Goal: Obtain resource: Download file/media

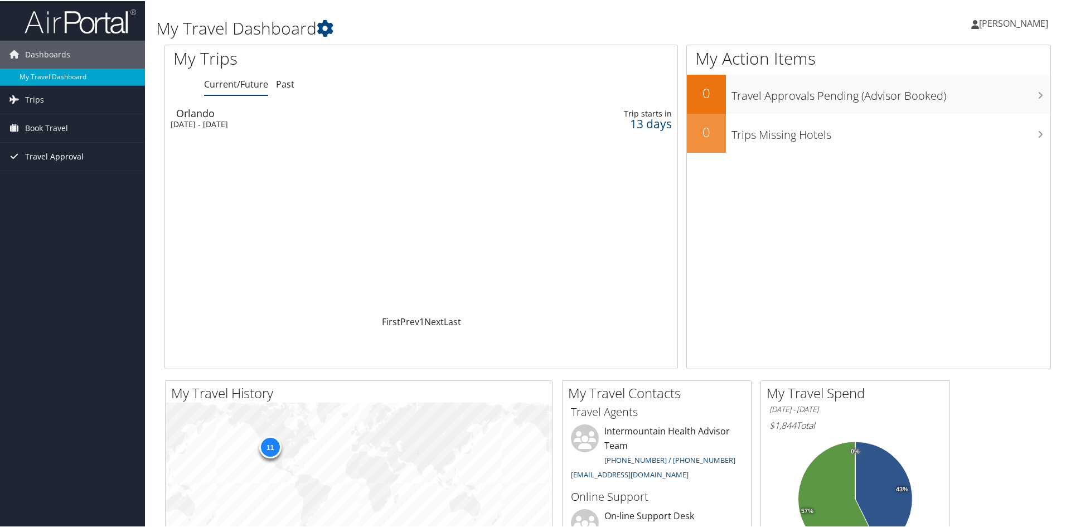
click at [46, 154] on span "Travel Approval" at bounding box center [54, 156] width 59 height 28
click at [35, 227] on link "Approvals (Beta)" at bounding box center [72, 228] width 145 height 17
click at [293, 122] on div "[DATE] - [DATE]" at bounding box center [331, 123] width 320 height 10
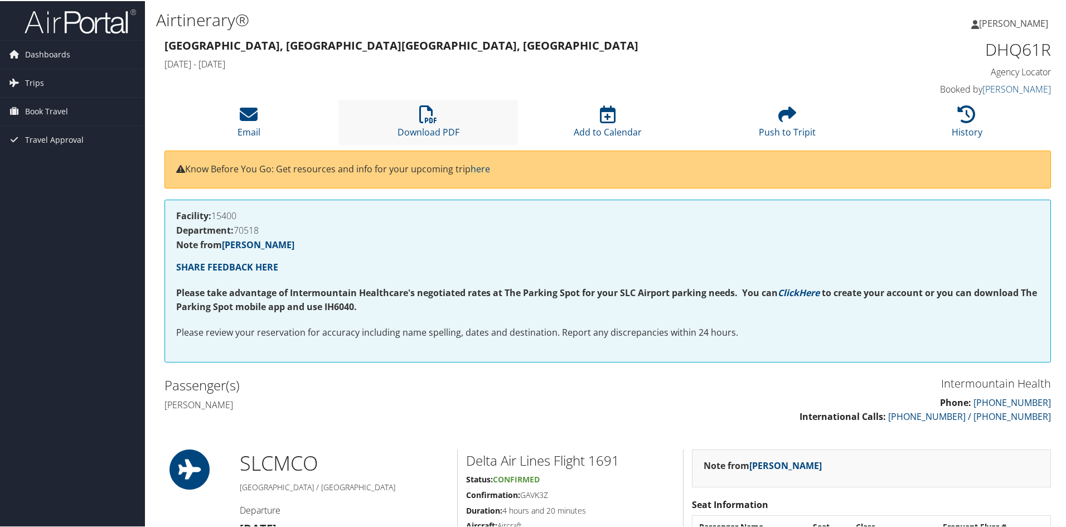
click at [435, 123] on li "Download PDF" at bounding box center [428, 121] width 180 height 45
